Goal: Transaction & Acquisition: Obtain resource

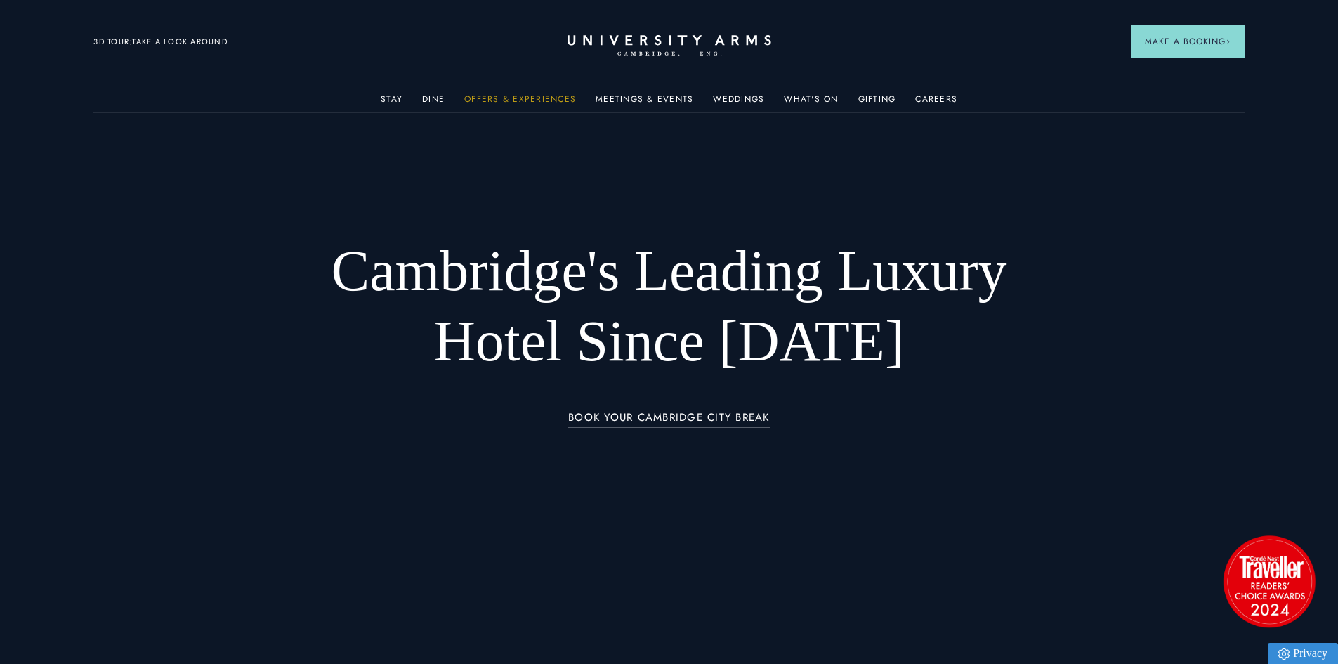
click at [519, 96] on link "Offers & Experiences" at bounding box center [520, 103] width 112 height 18
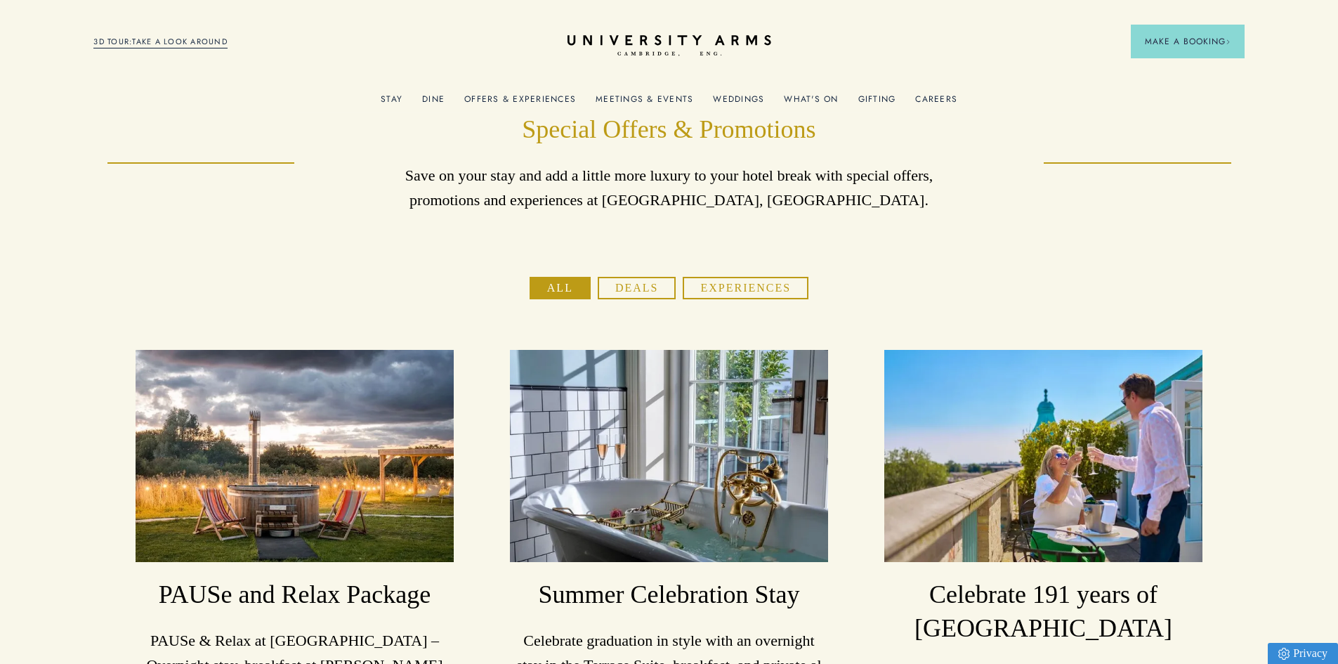
click at [711, 286] on button "Experiences" at bounding box center [746, 288] width 126 height 22
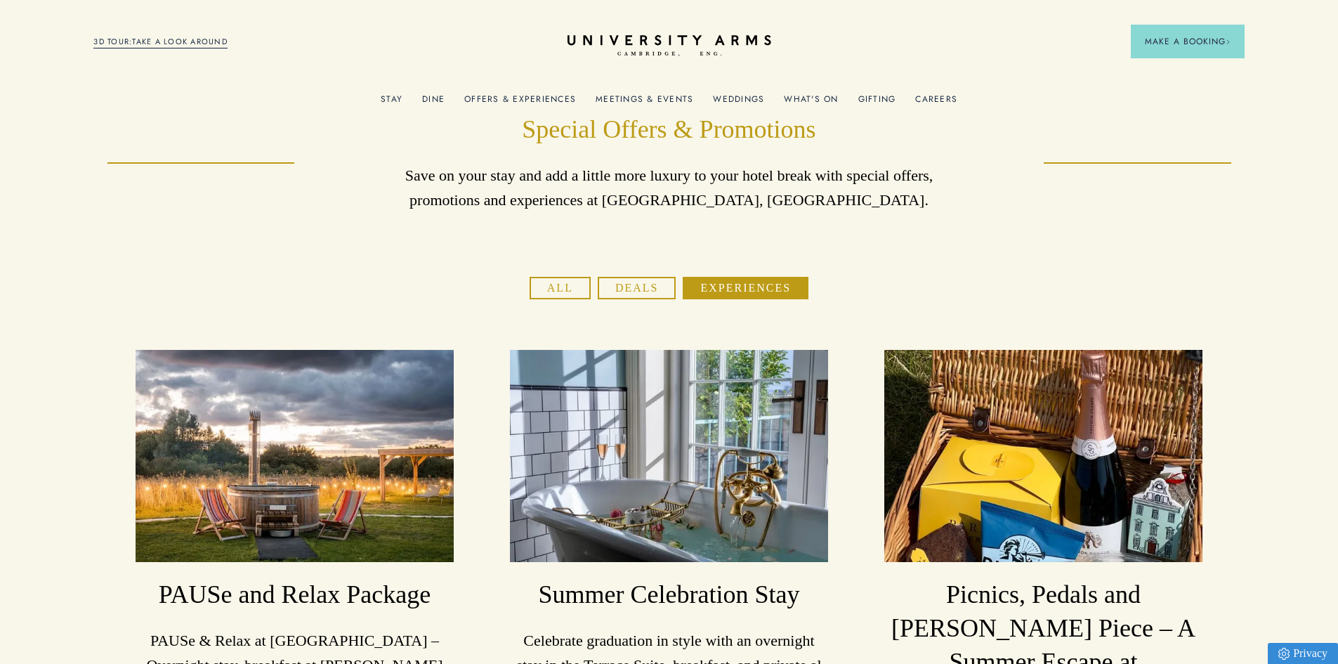
click at [536, 99] on link "Offers & Experiences" at bounding box center [520, 103] width 112 height 18
click at [626, 285] on button "Deals" at bounding box center [637, 288] width 79 height 22
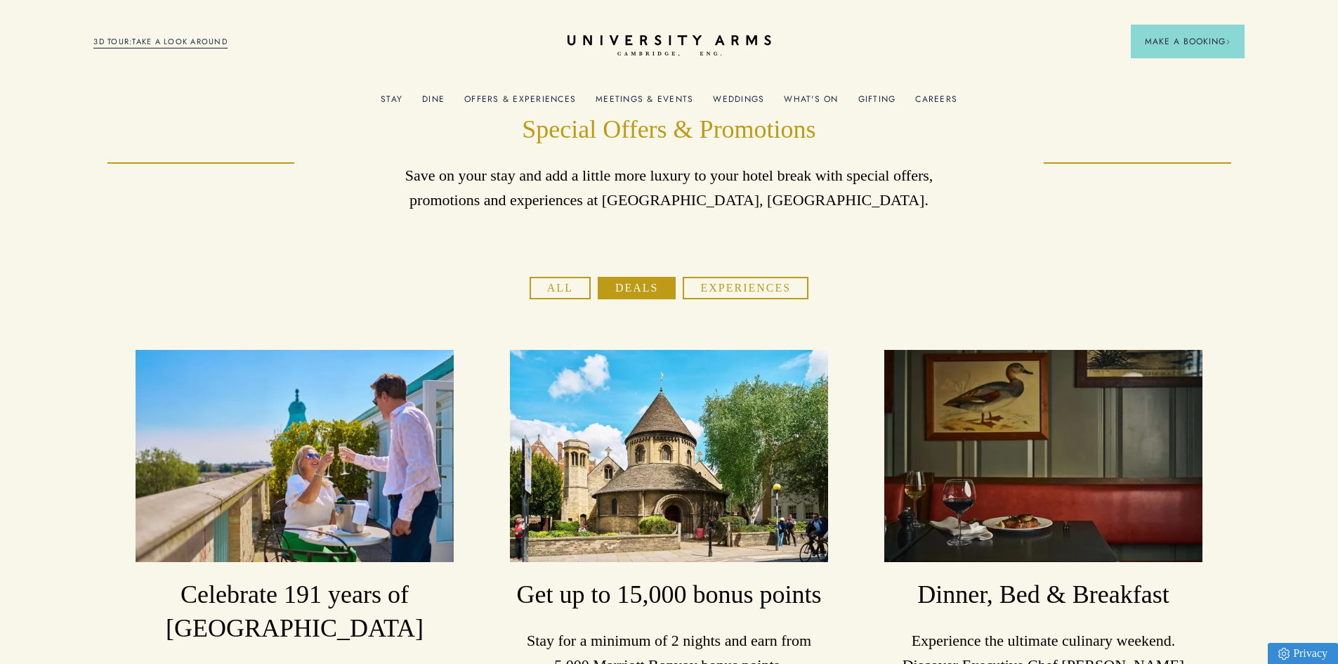
click at [501, 100] on link "Offers & Experiences" at bounding box center [520, 103] width 112 height 18
click at [511, 95] on link "Offers & Experiences" at bounding box center [520, 103] width 112 height 18
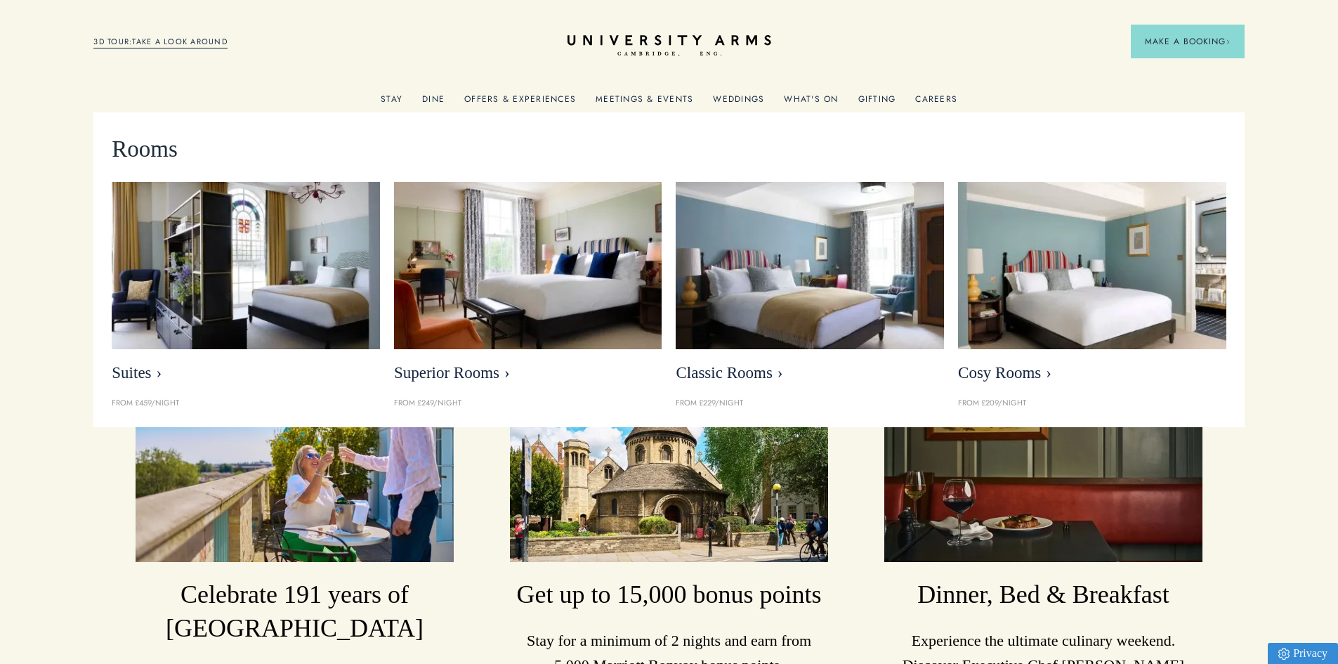
click at [393, 101] on link "Stay" at bounding box center [392, 103] width 22 height 18
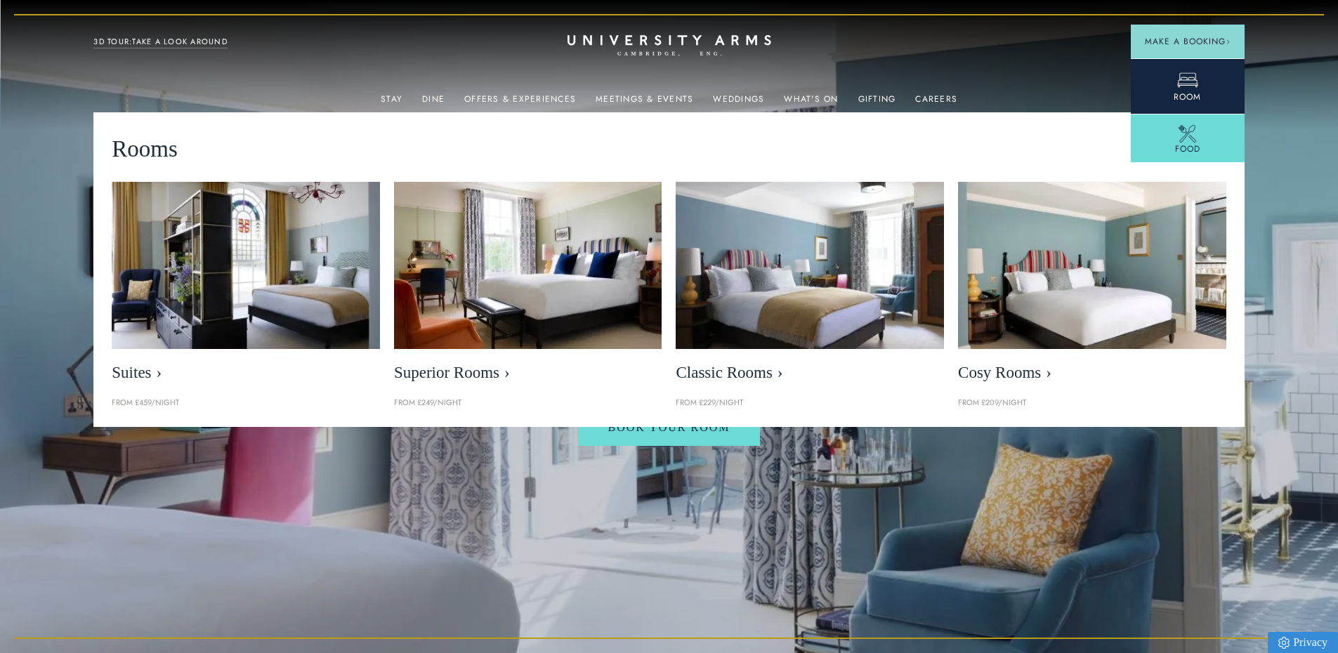
click at [1174, 98] on span "Room" at bounding box center [1187, 97] width 27 height 13
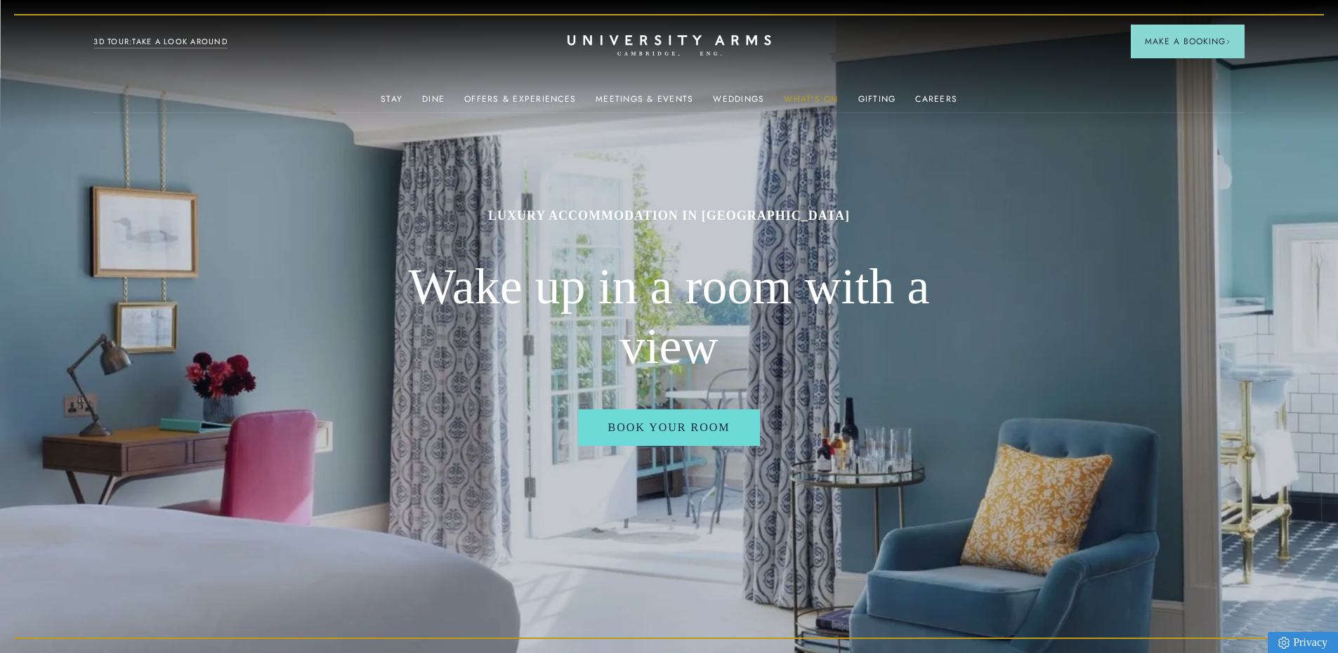
click at [798, 97] on link "What's On" at bounding box center [811, 103] width 54 height 18
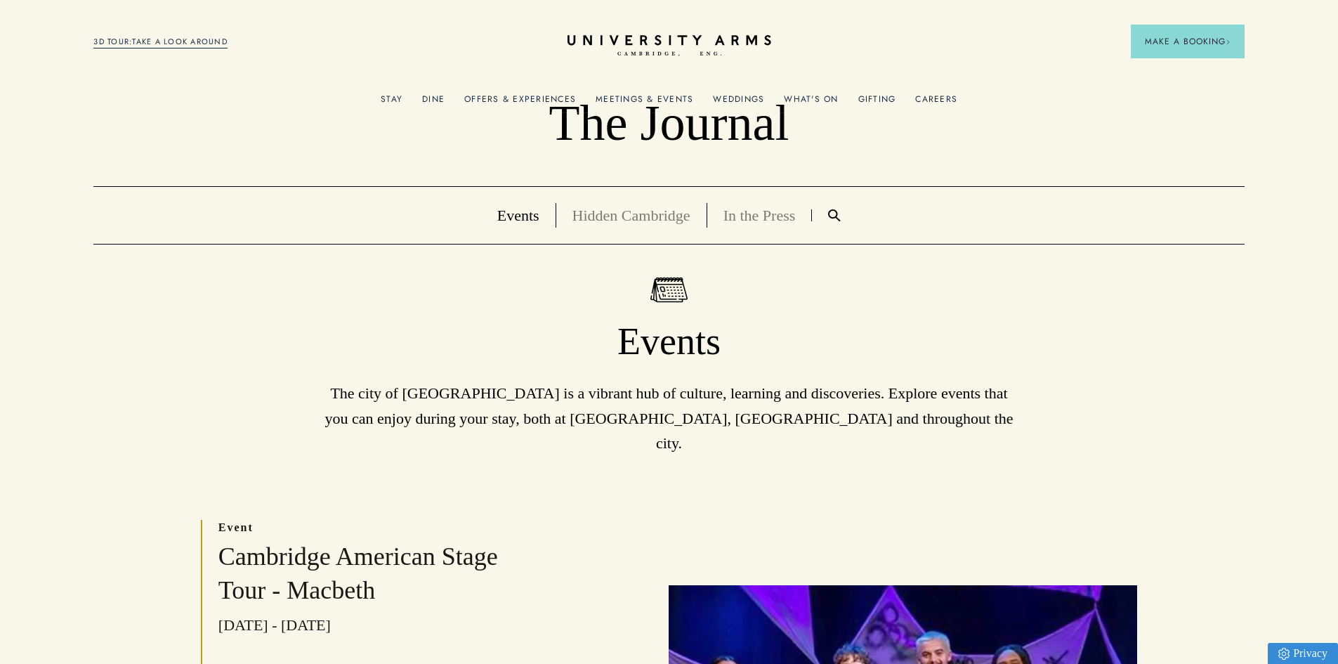
scroll to position [70, 0]
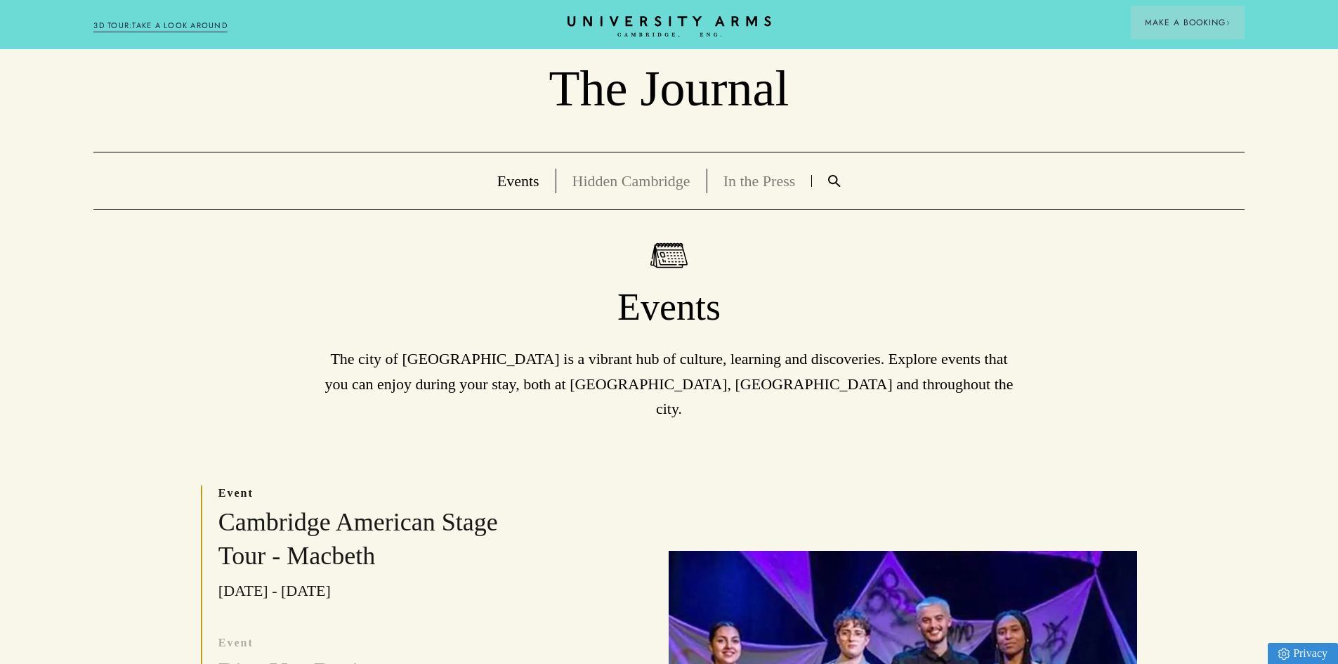
click at [749, 176] on link "In the Press" at bounding box center [759, 181] width 72 height 18
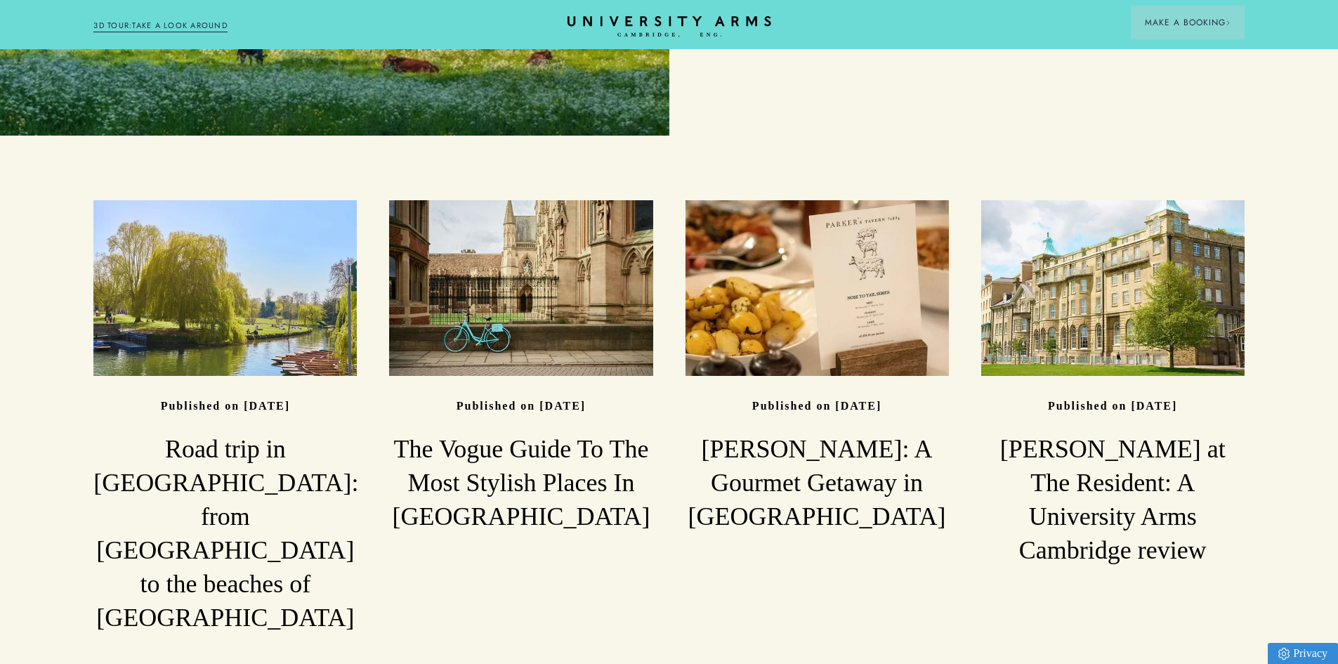
scroll to position [909, 0]
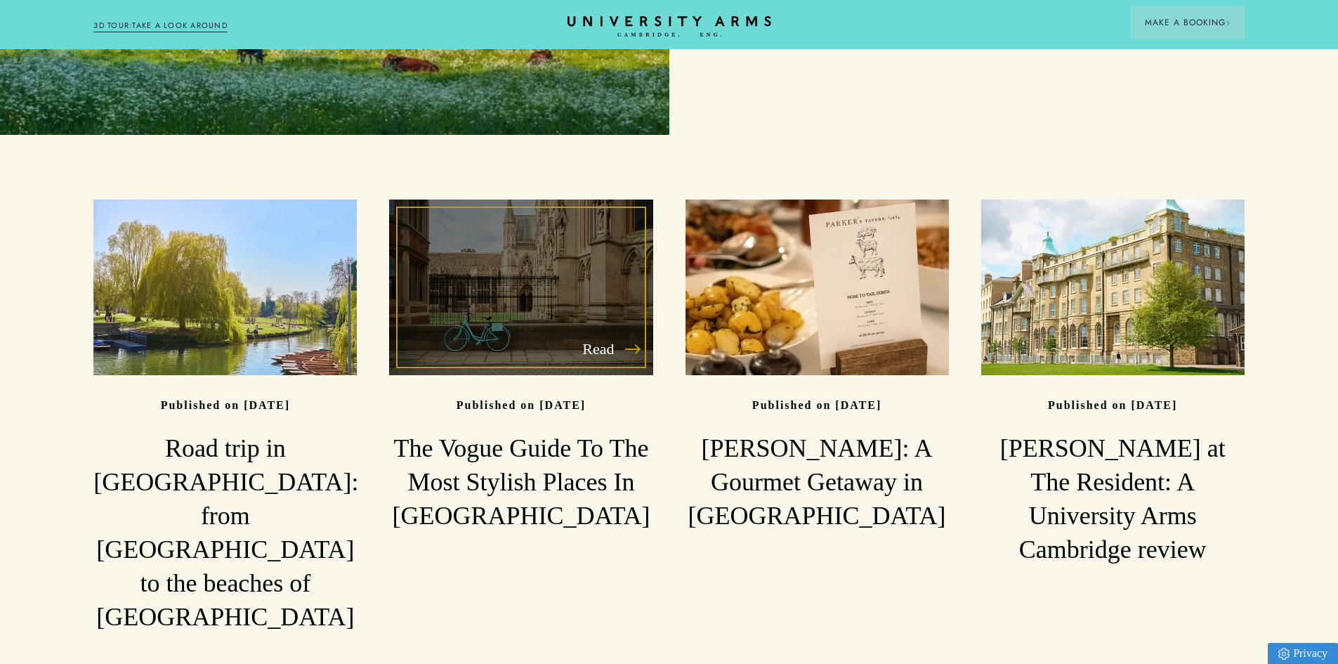
click at [499, 452] on h3 "The Vogue Guide To The Most Stylish Places In Cambridge" at bounding box center [520, 482] width 263 height 101
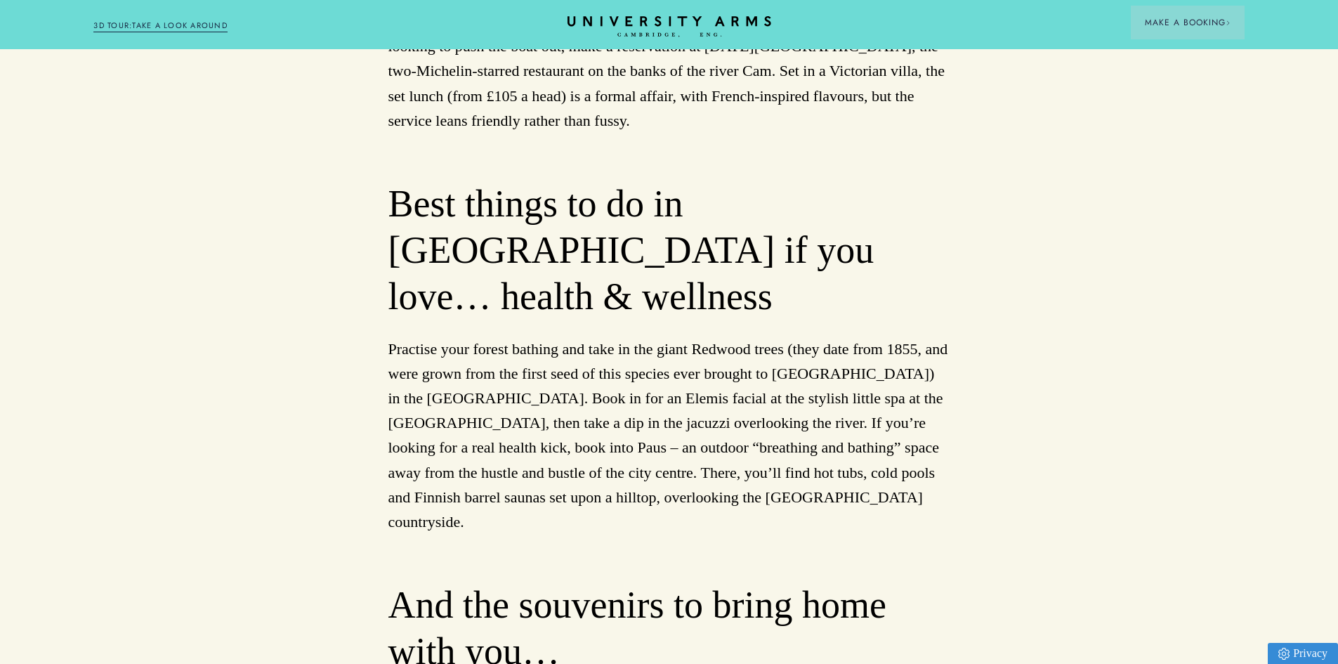
scroll to position [3511, 0]
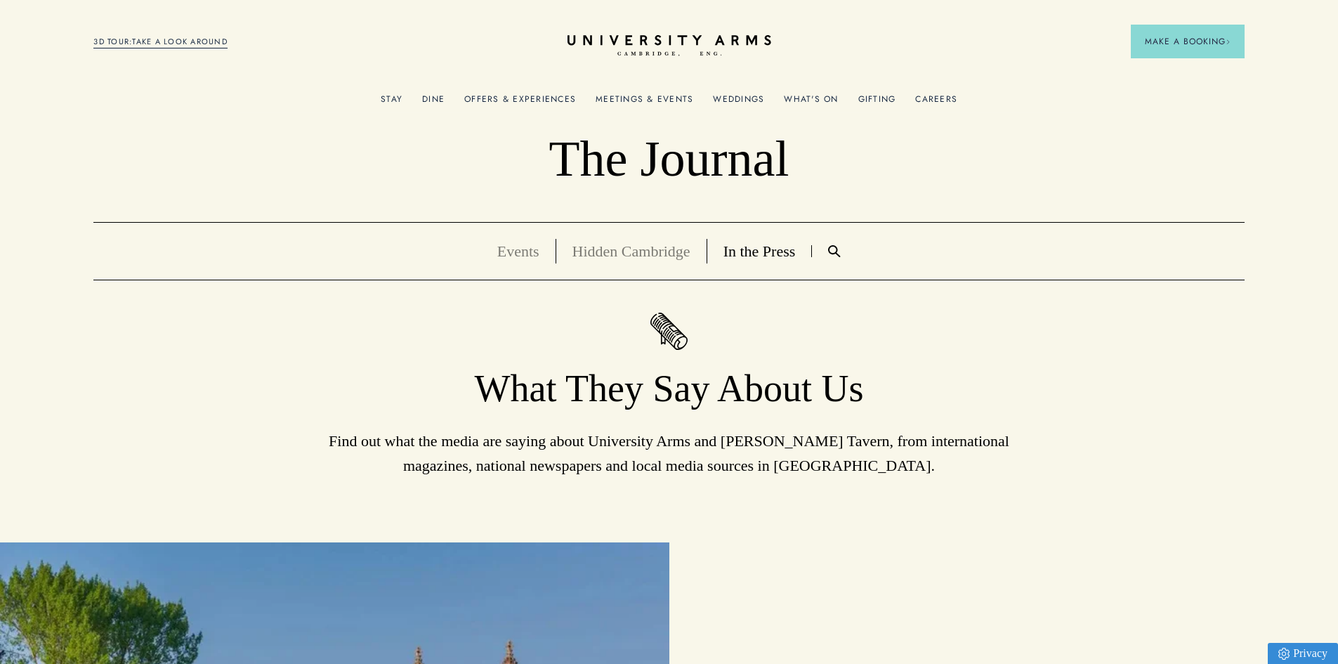
click at [508, 255] on link "Events" at bounding box center [518, 251] width 42 height 18
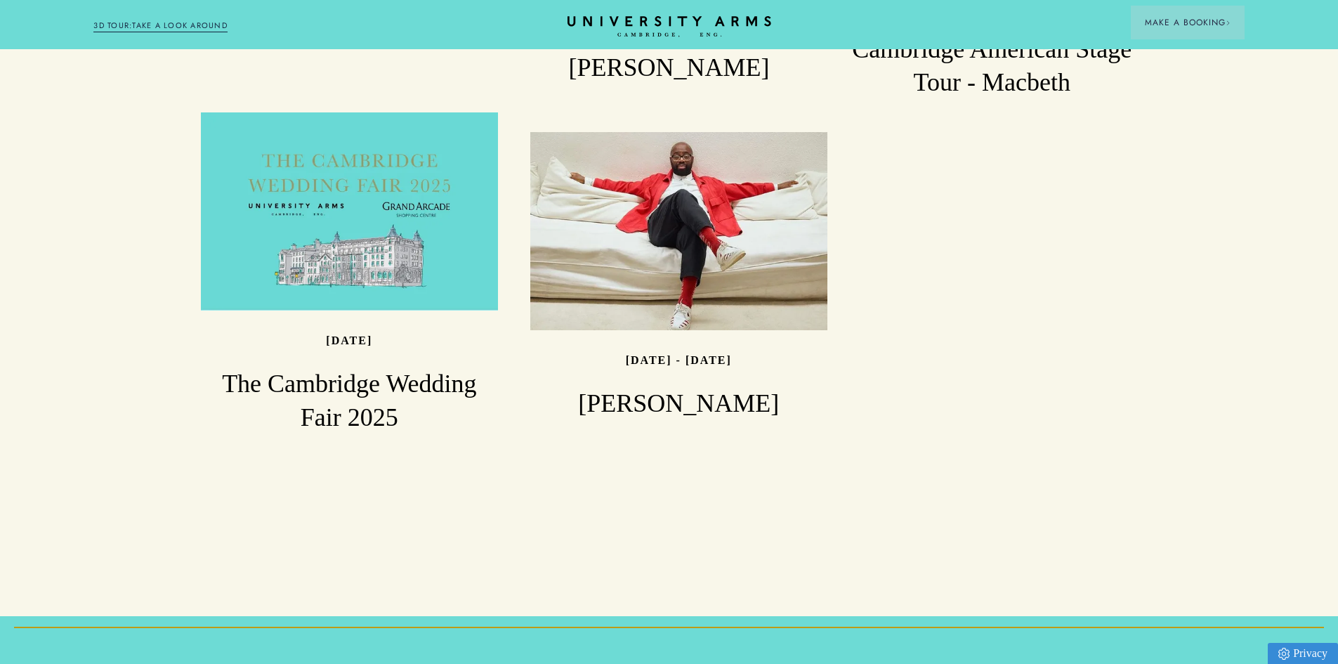
scroll to position [1826, 0]
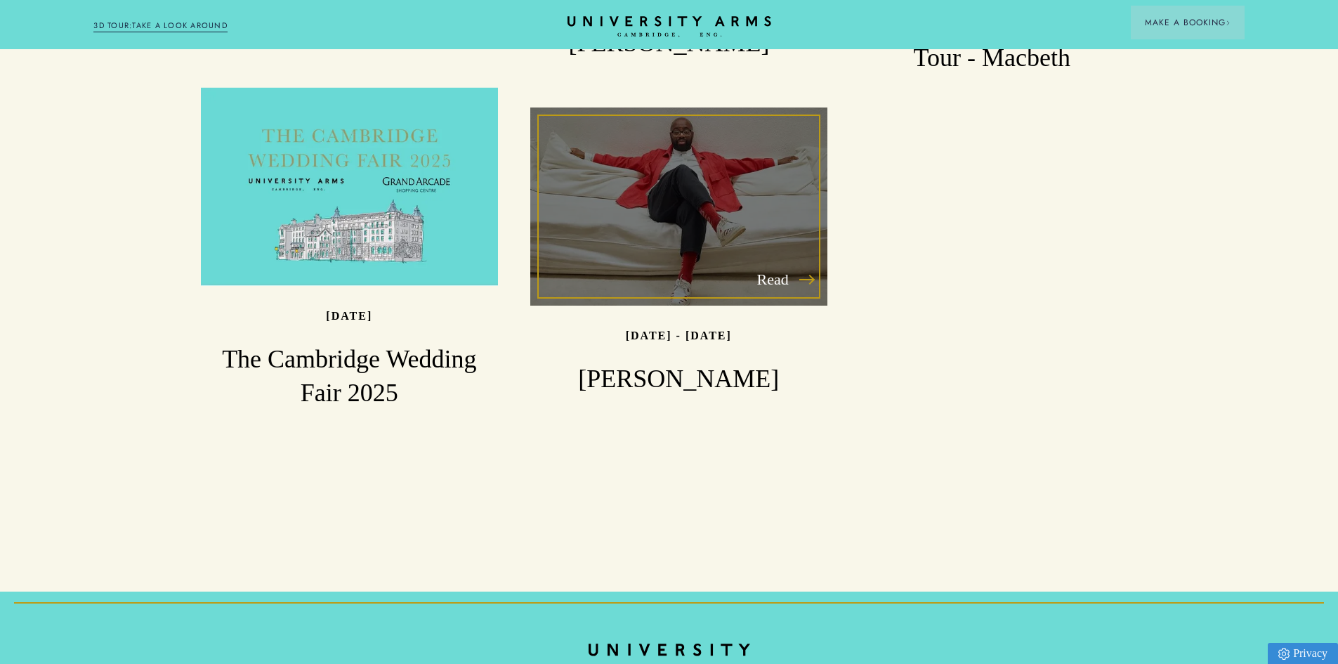
click at [624, 362] on h3 "Harold Offeh" at bounding box center [678, 379] width 297 height 34
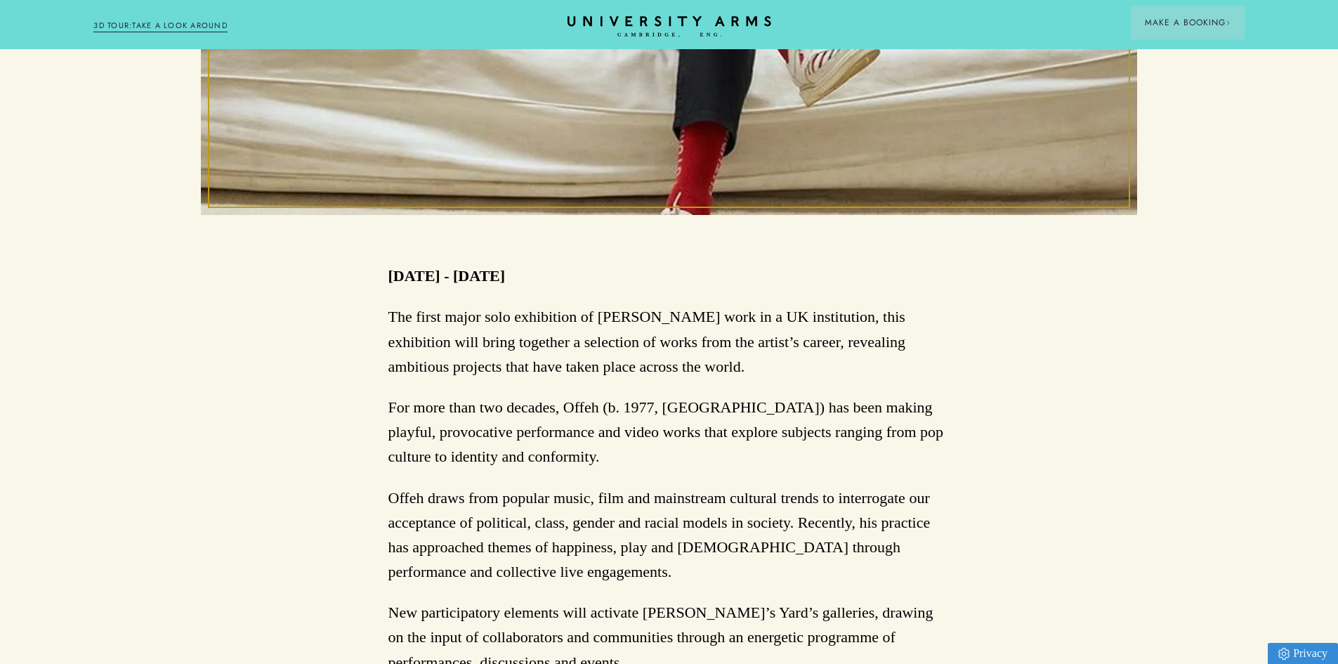
scroll to position [562, 0]
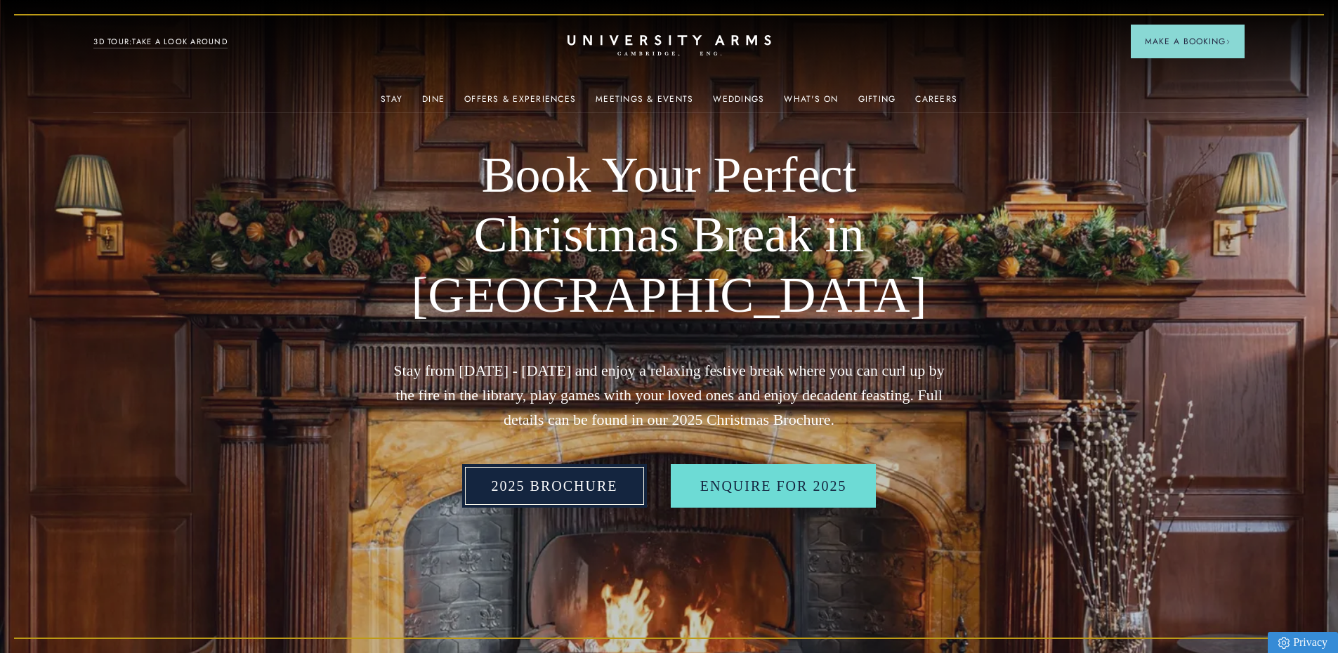
click at [561, 499] on link "2025 BROCHURE" at bounding box center [554, 486] width 185 height 44
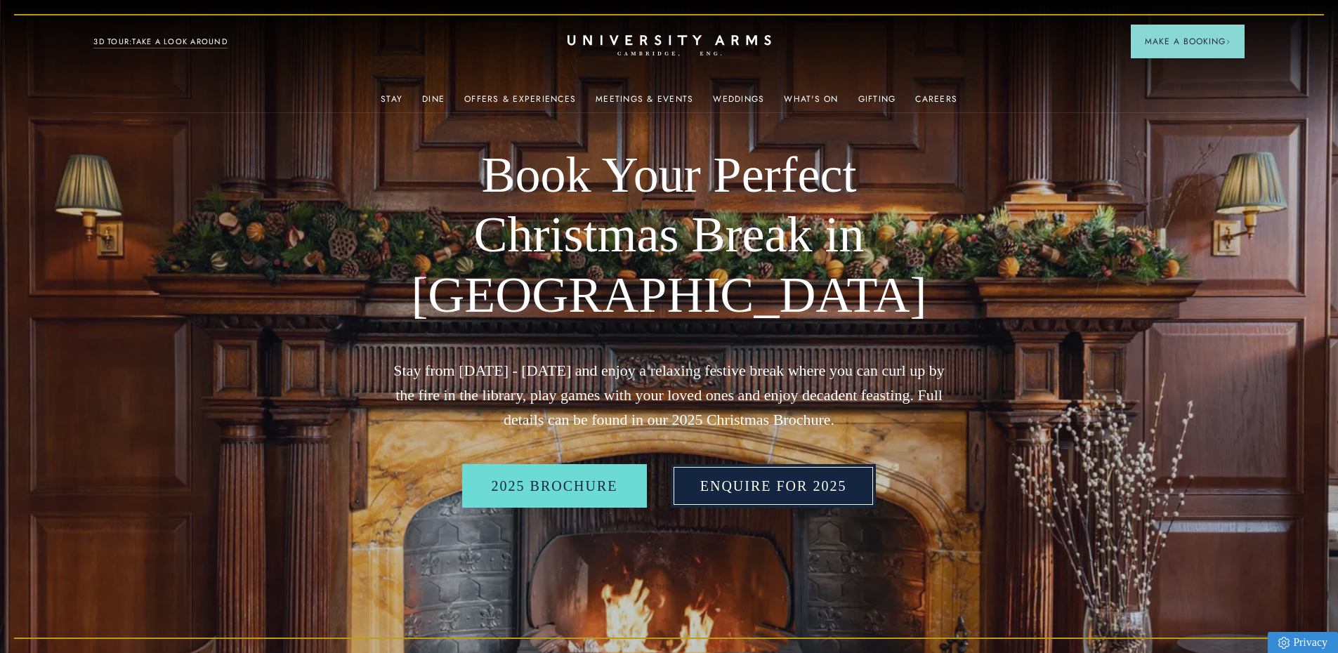
click at [732, 504] on link "Enquire for 2025" at bounding box center [774, 486] width 206 height 44
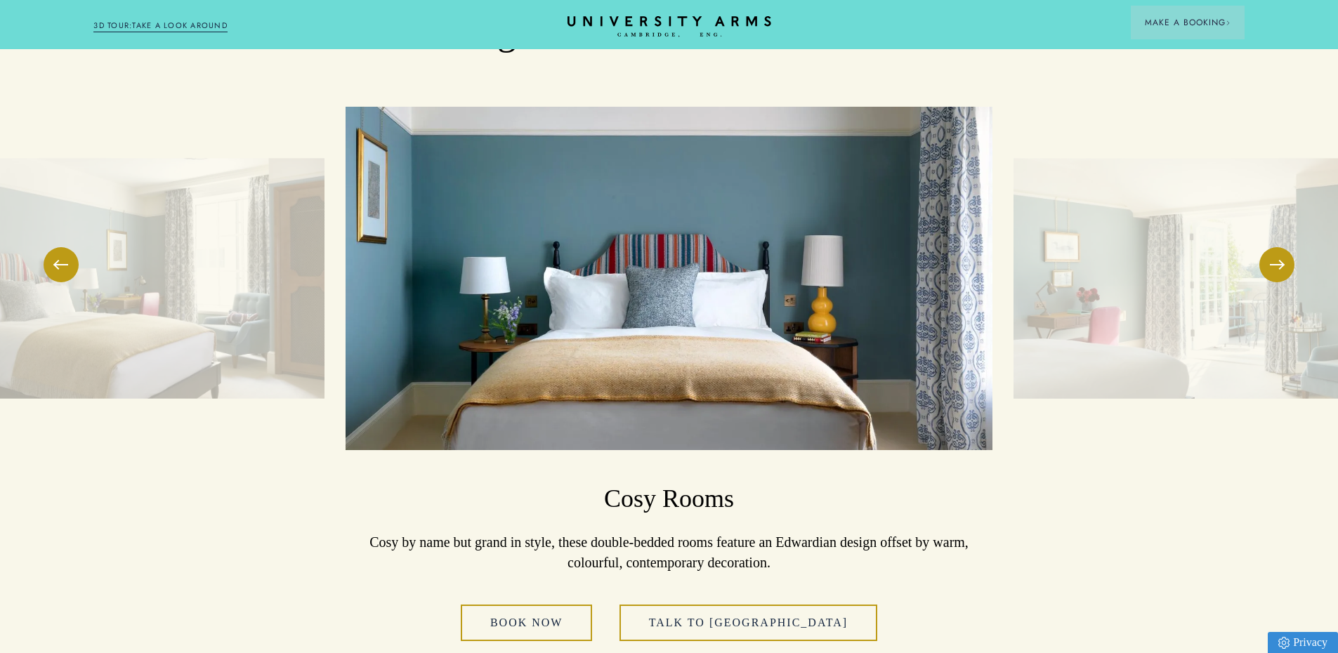
scroll to position [1896, 0]
